Goal: Transaction & Acquisition: Subscribe to service/newsletter

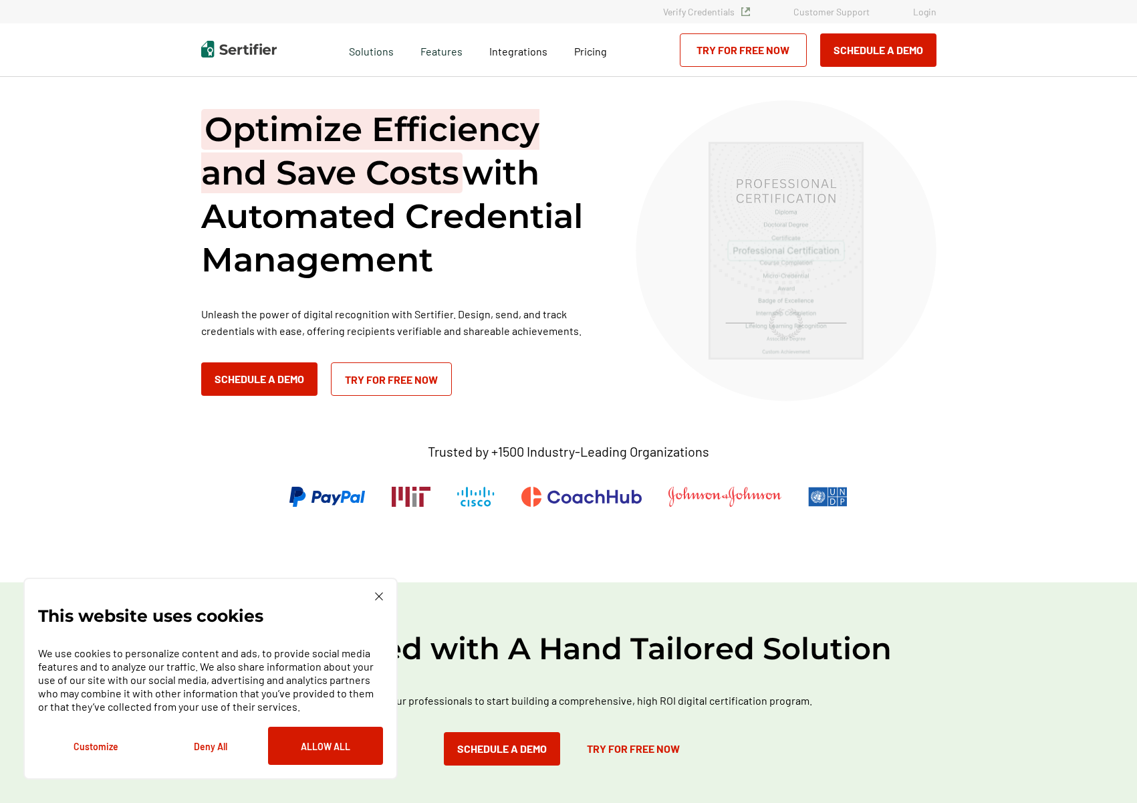
click at [380, 594] on img at bounding box center [379, 596] width 8 height 8
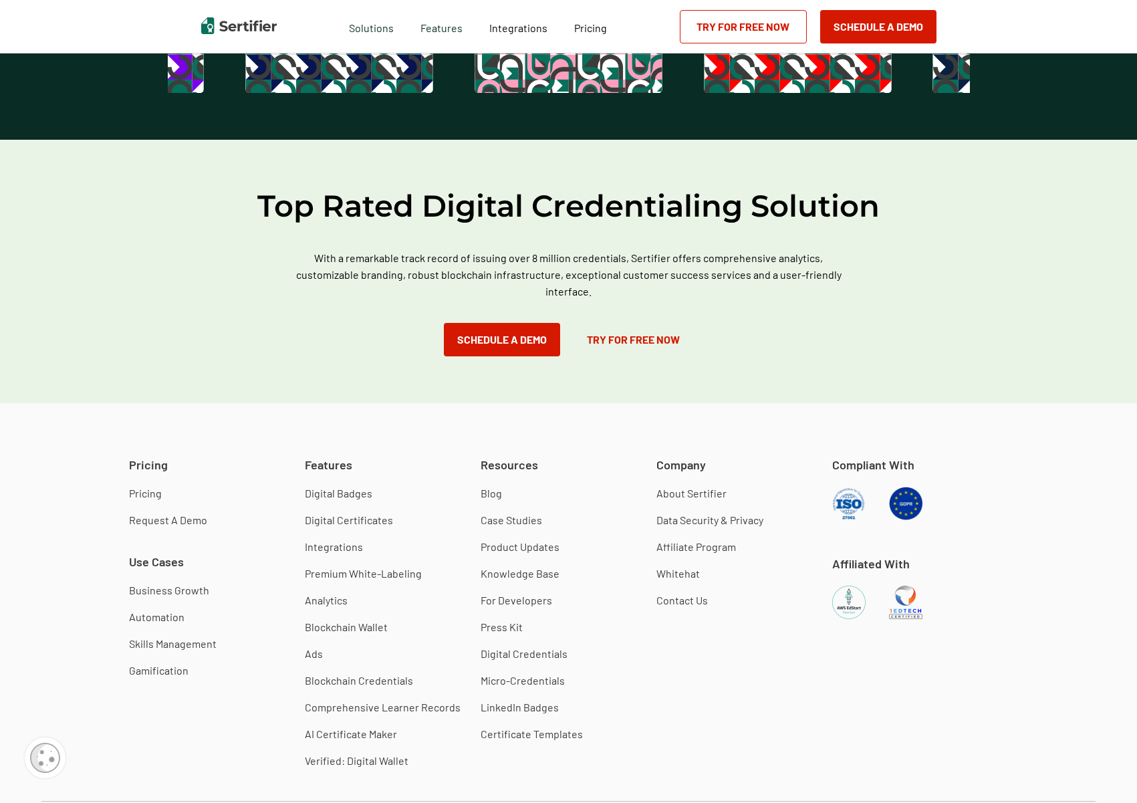
scroll to position [3581, 0]
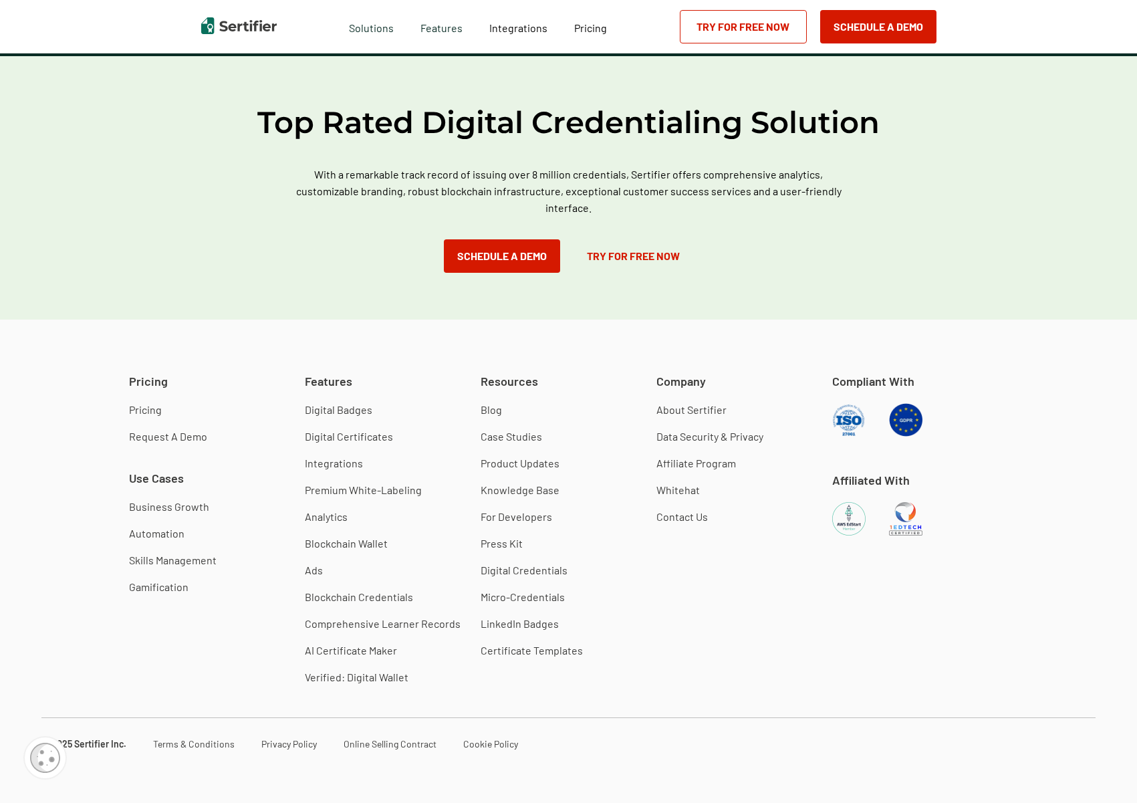
click at [149, 408] on link "Pricing" at bounding box center [145, 409] width 33 height 13
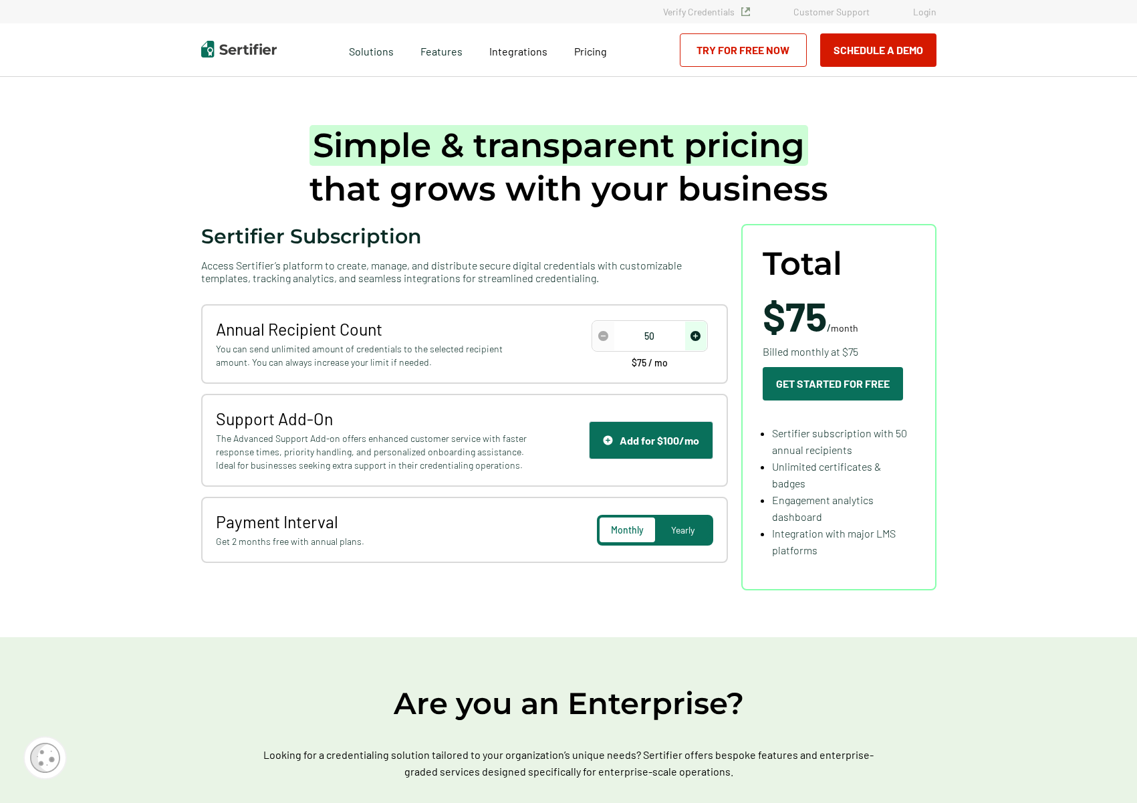
click at [725, 49] on link "Try for Free Now" at bounding box center [743, 49] width 127 height 33
